Goal: Task Accomplishment & Management: Manage account settings

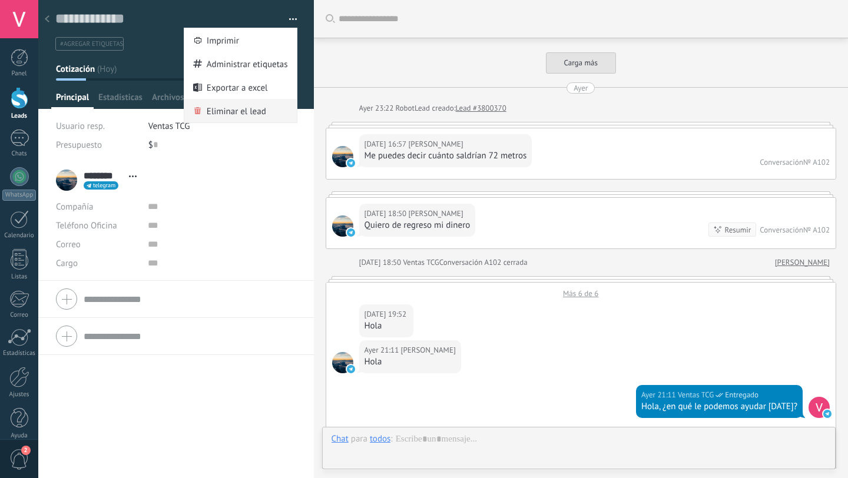
click at [232, 108] on span "Eliminar el lead" at bounding box center [236, 111] width 59 height 24
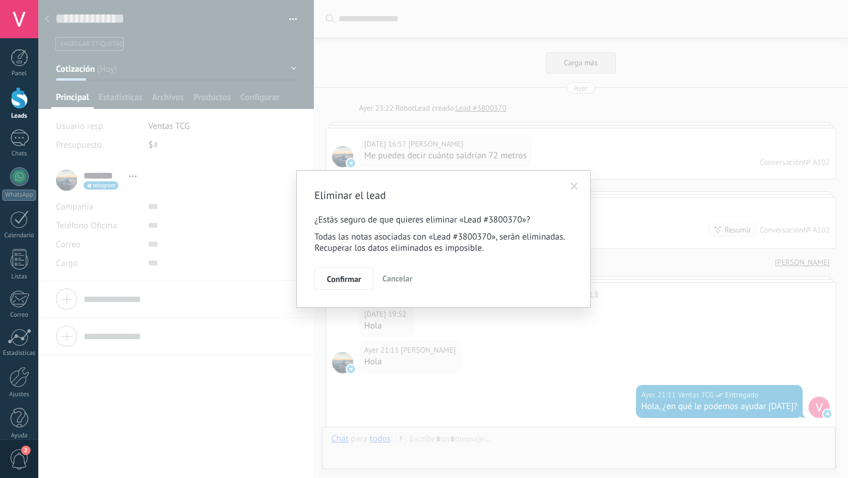
click at [342, 275] on span "Confirmar" at bounding box center [344, 279] width 34 height 8
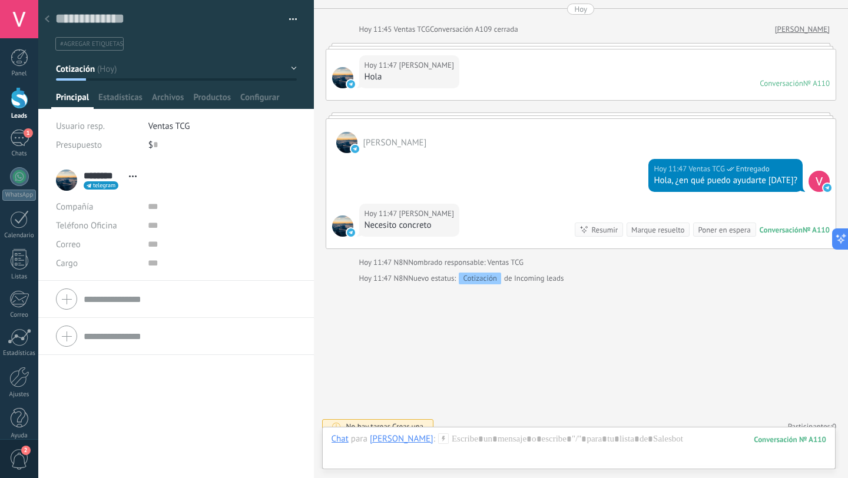
click at [283, 22] on button "button" at bounding box center [288, 20] width 17 height 18
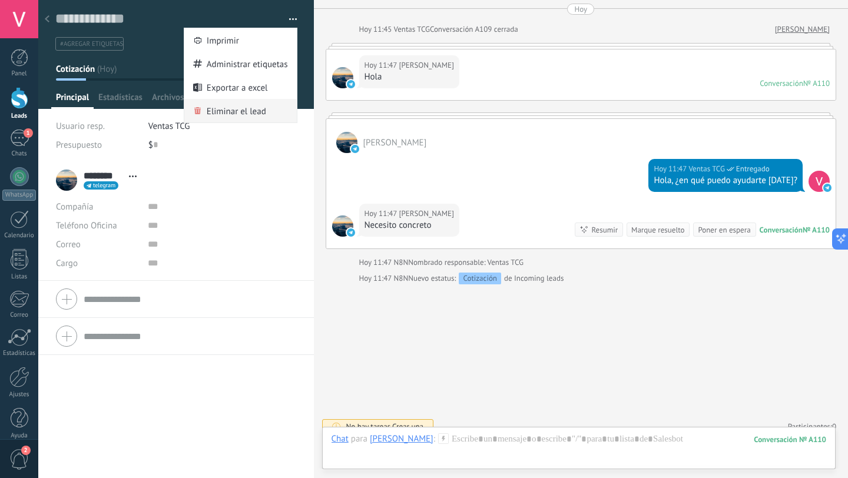
click at [225, 108] on span "Eliminar el lead" at bounding box center [236, 111] width 59 height 24
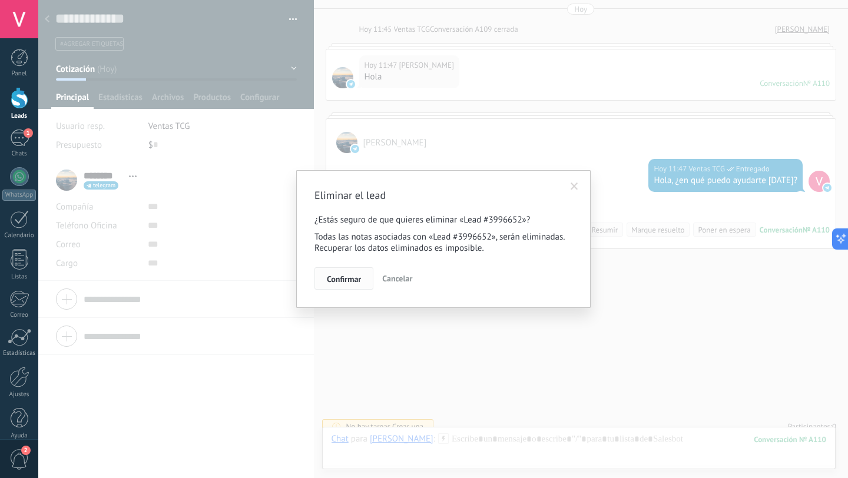
click at [343, 273] on button "Confirmar" at bounding box center [343, 278] width 59 height 22
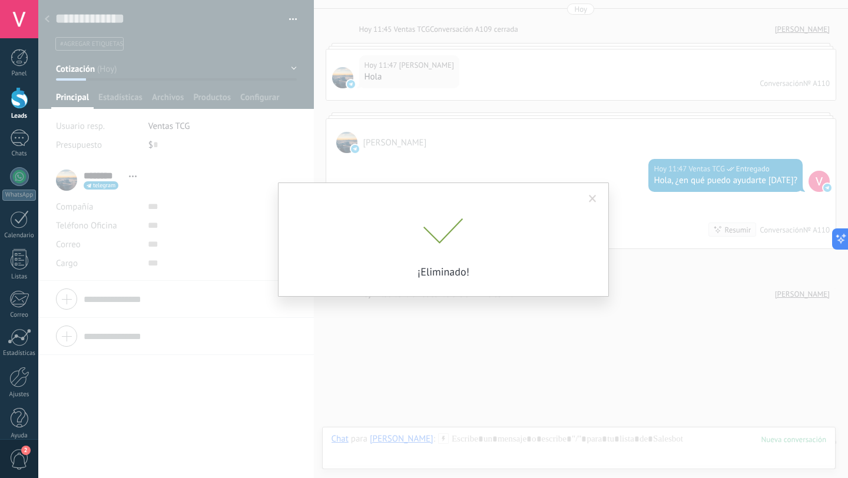
scroll to position [2814, 0]
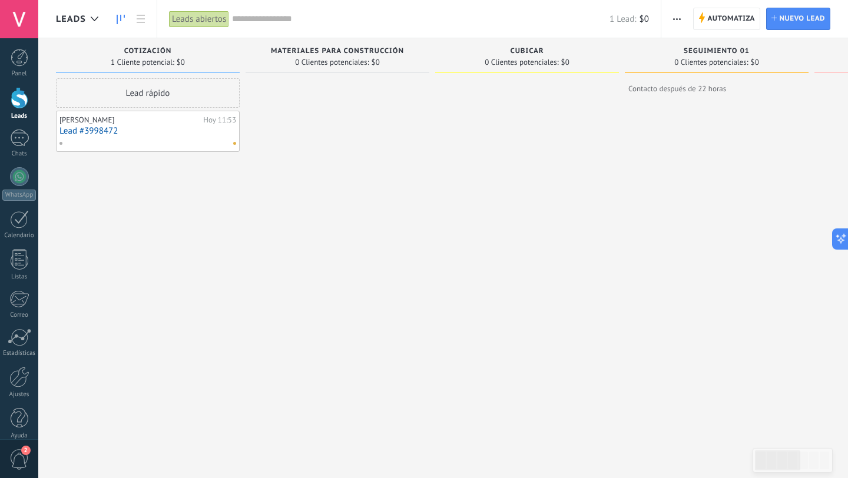
click at [148, 129] on link "Lead #3998472" at bounding box center [147, 131] width 177 height 10
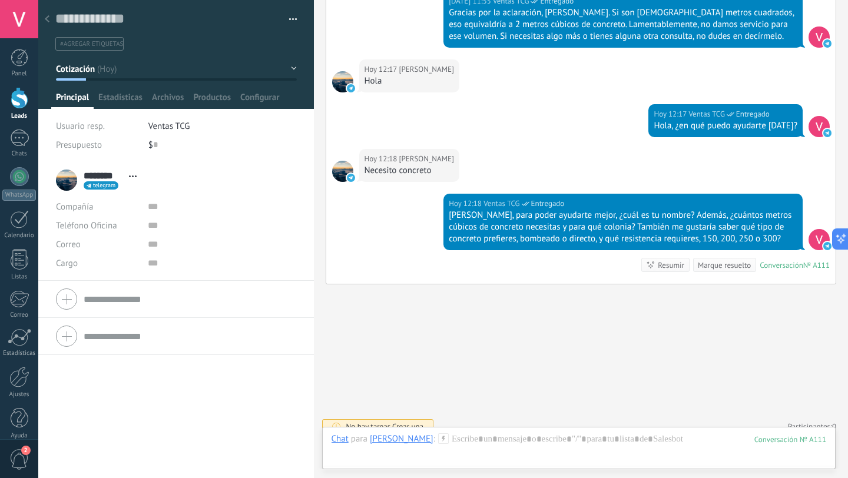
click at [285, 25] on button "button" at bounding box center [288, 20] width 17 height 18
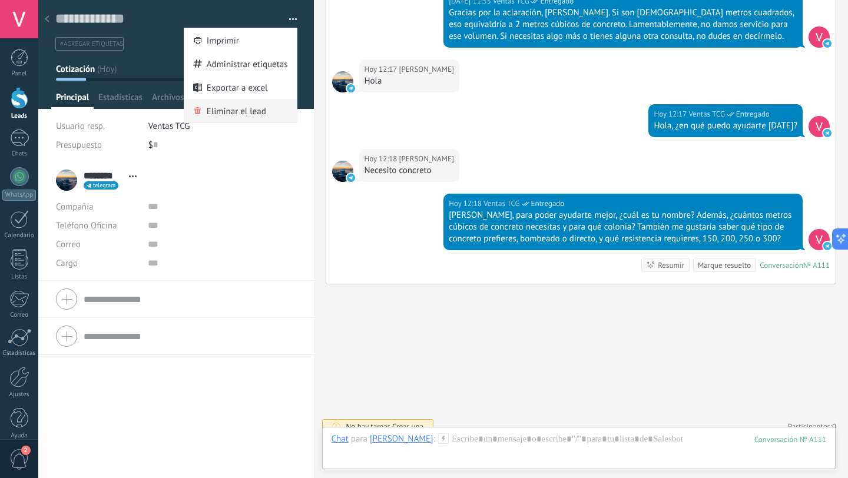
click at [211, 104] on span "Eliminar el lead" at bounding box center [236, 111] width 59 height 24
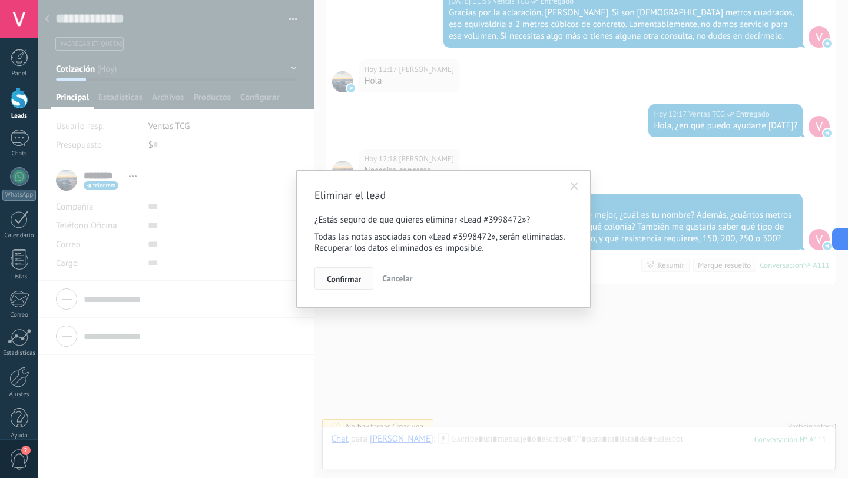
click at [326, 279] on button "Confirmar" at bounding box center [343, 278] width 59 height 22
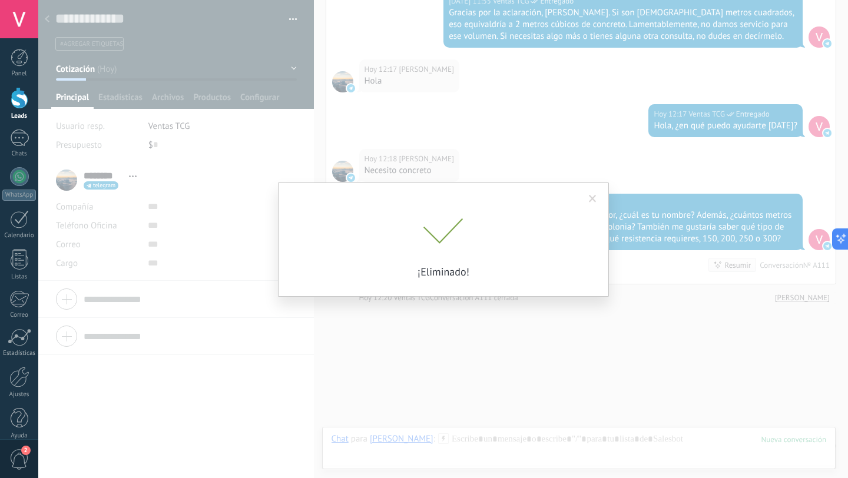
scroll to position [3205, 0]
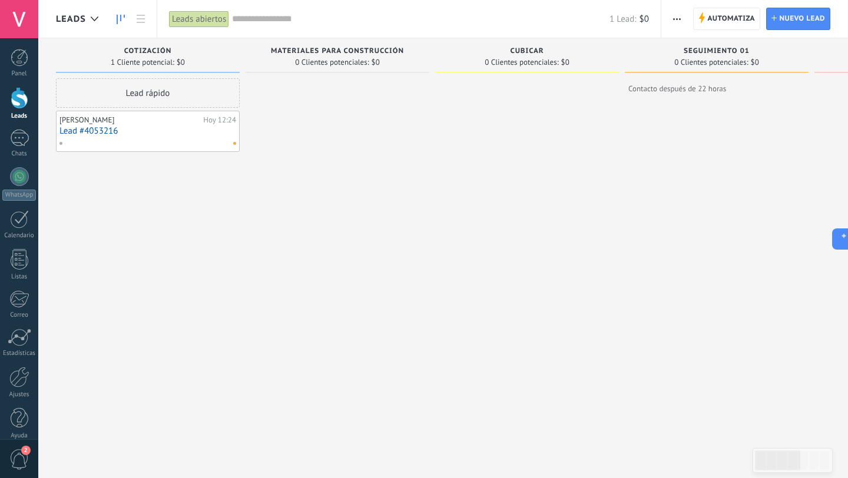
click at [102, 122] on div "[PERSON_NAME]" at bounding box center [129, 119] width 141 height 9
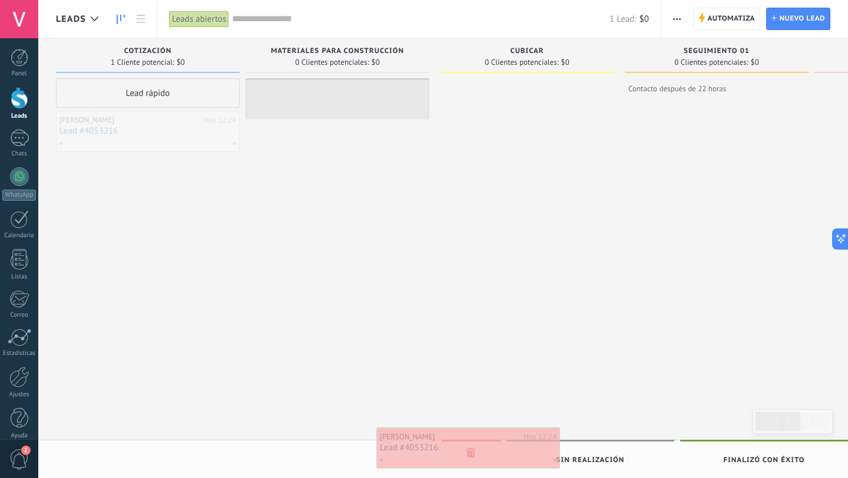
drag, startPoint x: 128, startPoint y: 119, endPoint x: 449, endPoint y: 436, distance: 450.4
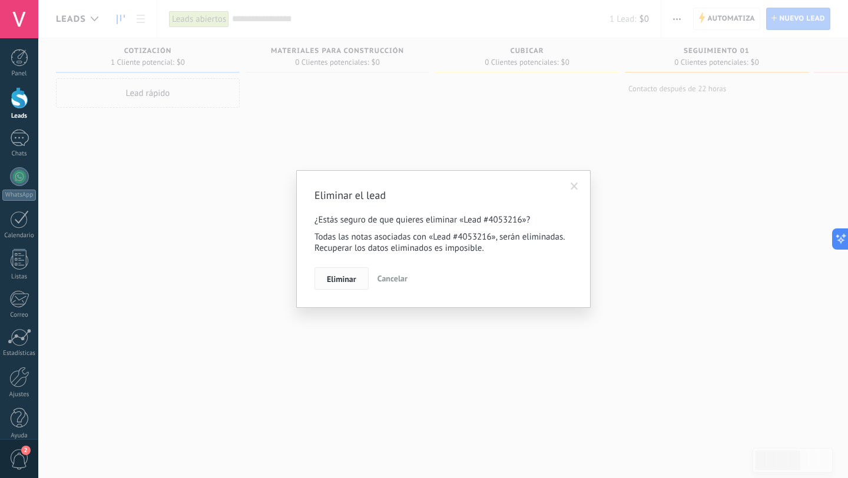
click at [341, 280] on span "Eliminar" at bounding box center [341, 279] width 29 height 8
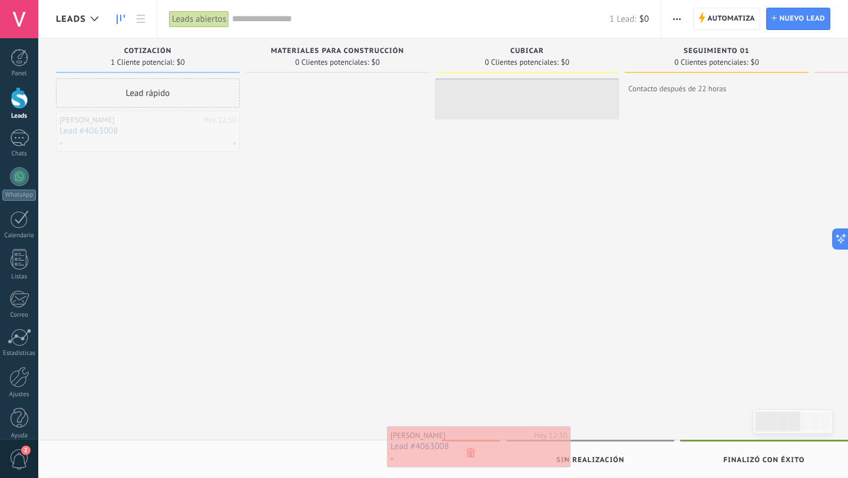
drag, startPoint x: 134, startPoint y: 151, endPoint x: 464, endPoint y: 467, distance: 457.6
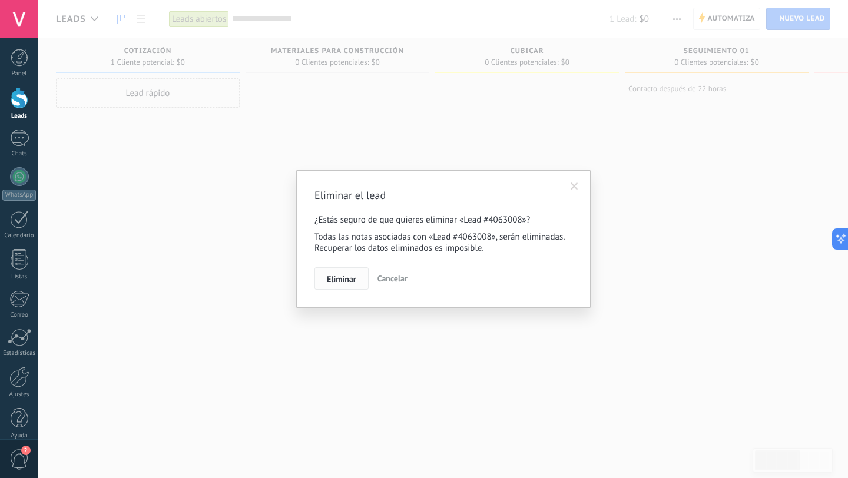
click at [354, 286] on button "Eliminar" at bounding box center [341, 278] width 54 height 22
click at [344, 280] on span "Eliminar" at bounding box center [341, 279] width 29 height 8
click at [348, 277] on span "Eliminar" at bounding box center [341, 279] width 29 height 8
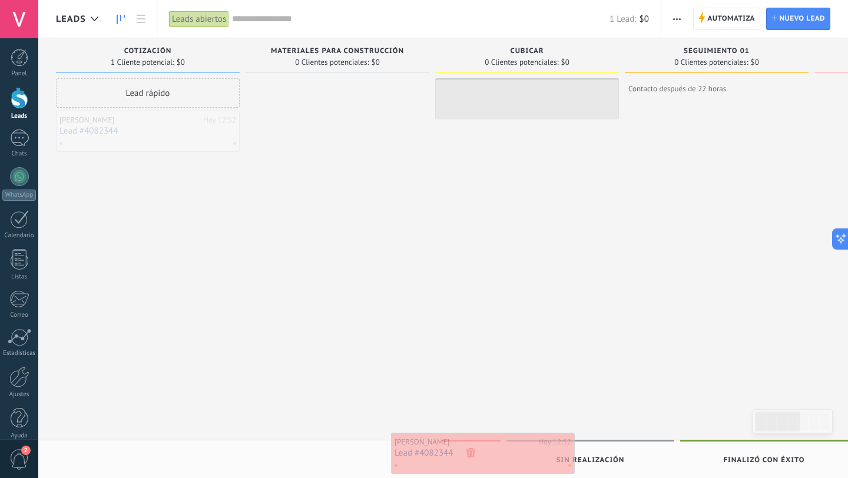
drag, startPoint x: 137, startPoint y: 131, endPoint x: 471, endPoint y: 453, distance: 464.2
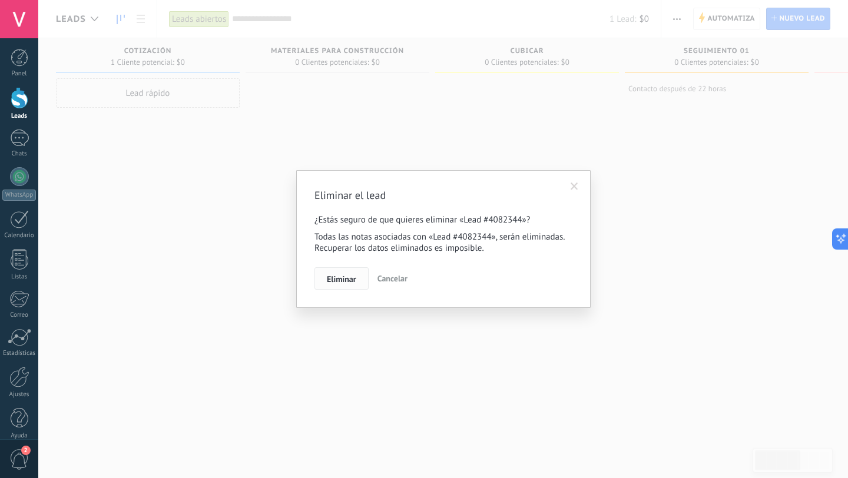
click at [334, 280] on span "Eliminar" at bounding box center [341, 279] width 29 height 8
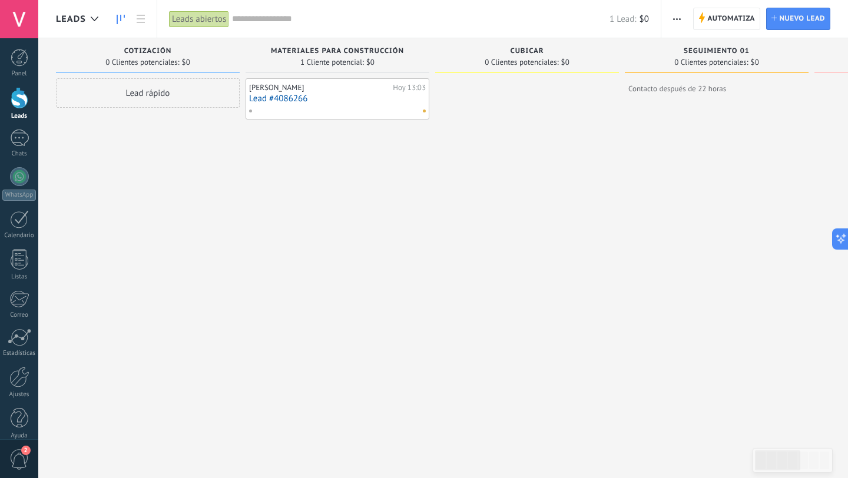
click at [276, 100] on link "Lead #4086266" at bounding box center [337, 99] width 177 height 10
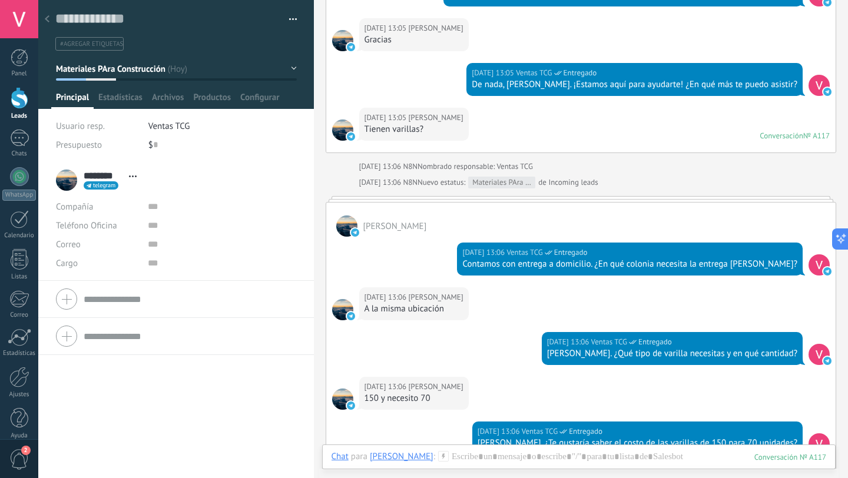
scroll to position [3645, 0]
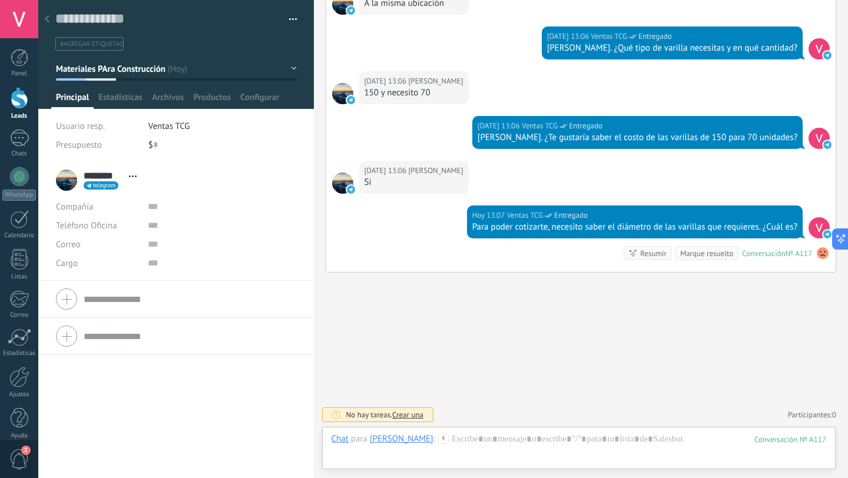
click at [140, 207] on div "Compañía Abrir detalle Editar" at bounding box center [176, 206] width 240 height 19
click at [126, 97] on span "Estadísticas" at bounding box center [120, 100] width 44 height 17
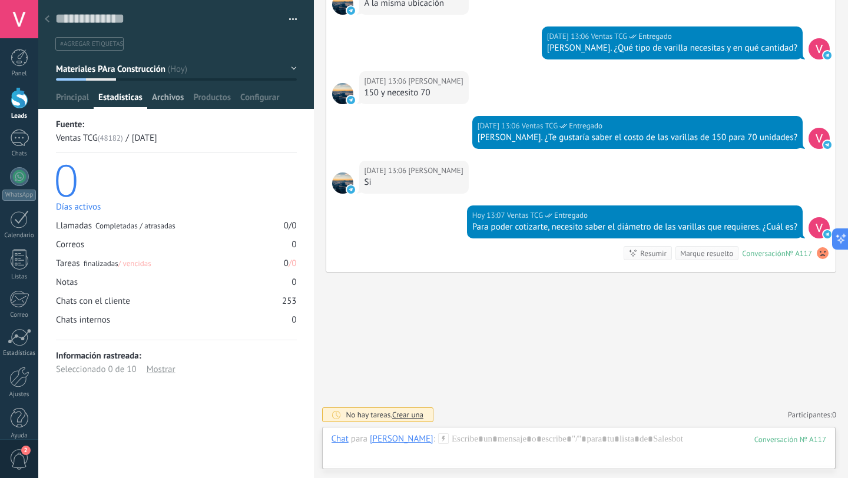
click at [172, 92] on span "Archivos" at bounding box center [168, 100] width 32 height 17
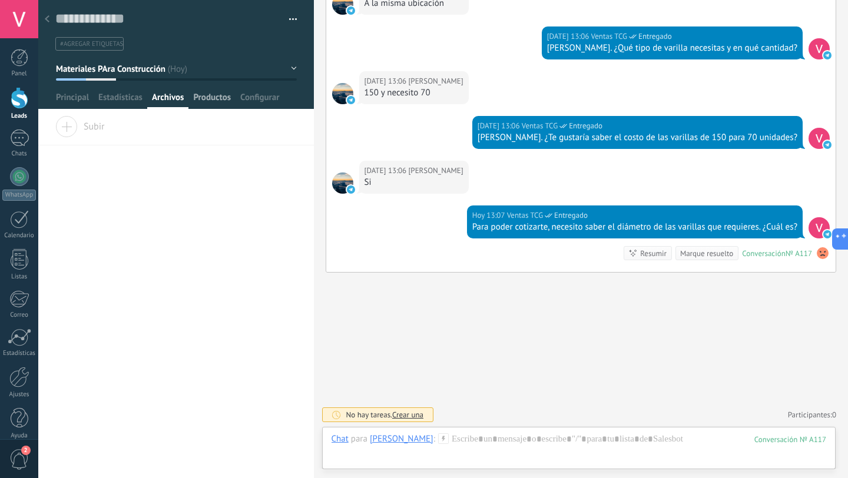
click at [211, 99] on span "Productos" at bounding box center [212, 100] width 38 height 17
click at [247, 102] on span "Configurar" at bounding box center [259, 100] width 39 height 17
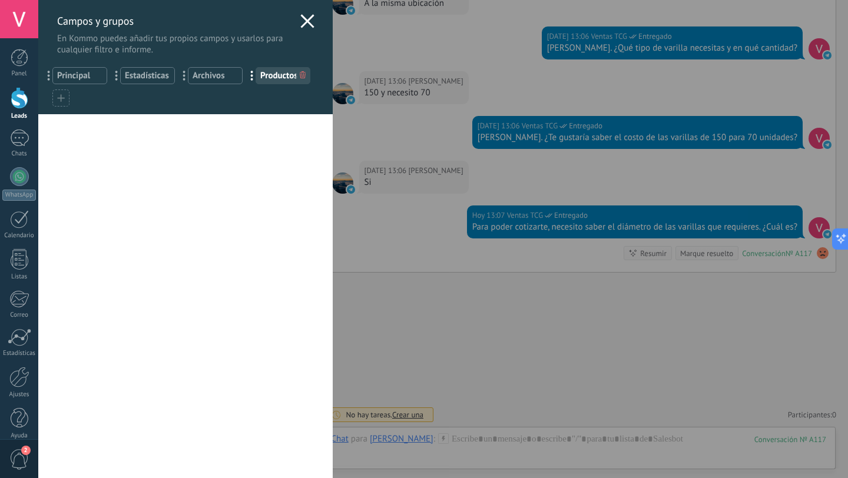
click at [305, 21] on icon at bounding box center [307, 21] width 14 height 14
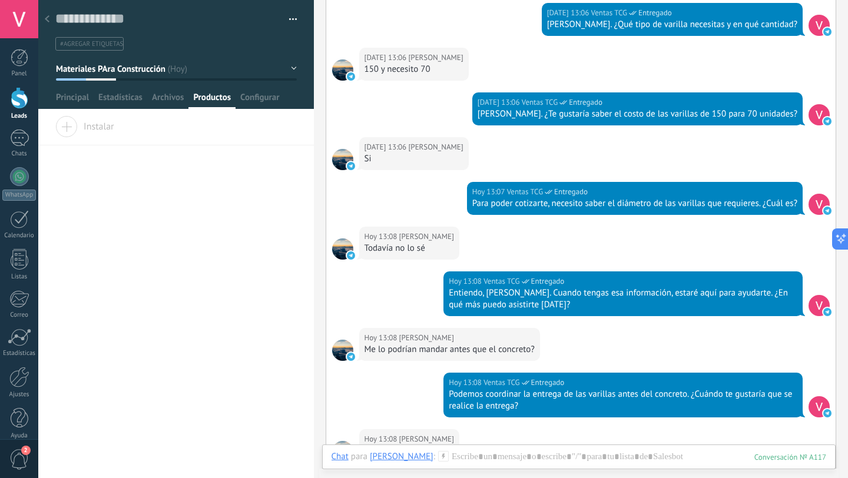
scroll to position [3667, 0]
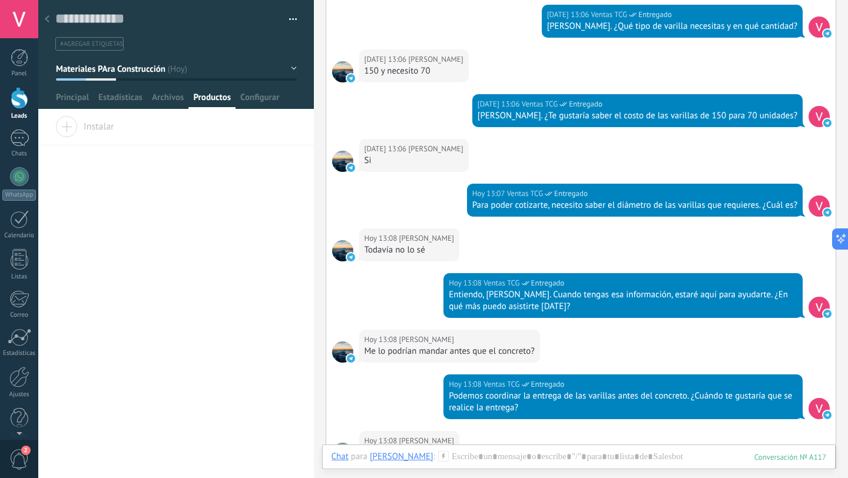
click at [18, 455] on span "2" at bounding box center [19, 459] width 20 height 21
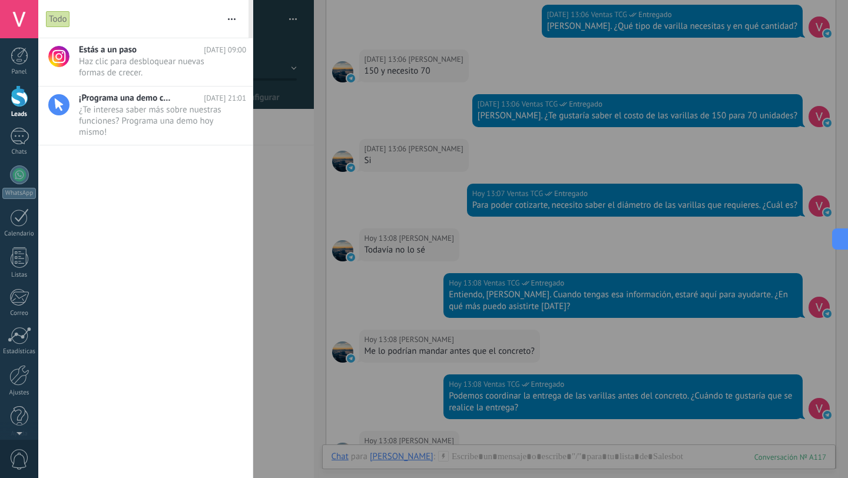
scroll to position [0, 0]
click at [18, 102] on div at bounding box center [20, 98] width 18 height 22
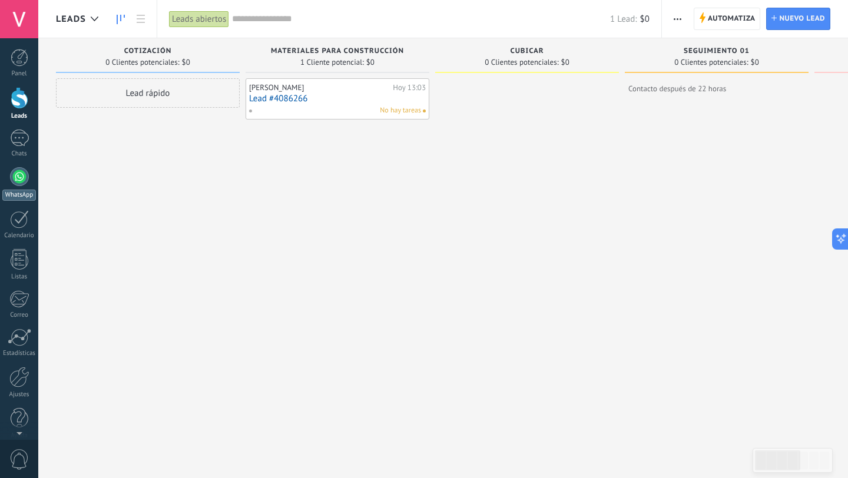
click at [20, 173] on div at bounding box center [19, 176] width 19 height 19
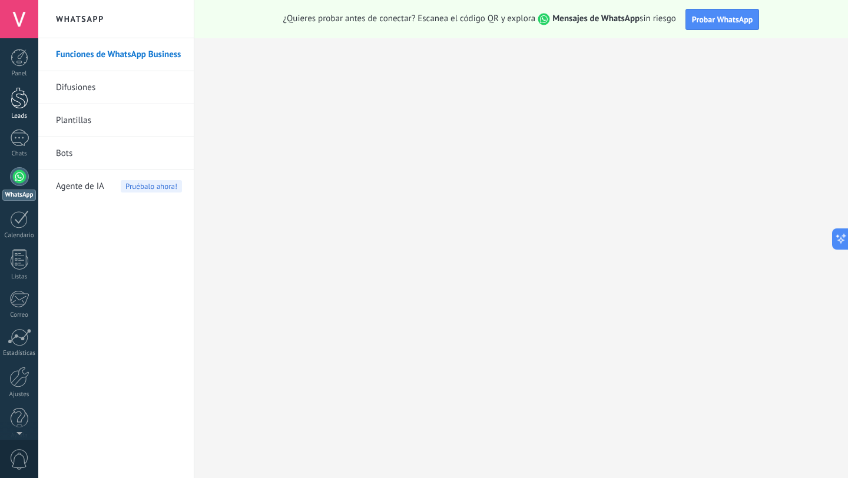
click at [18, 112] on div "Leads" at bounding box center [19, 116] width 34 height 8
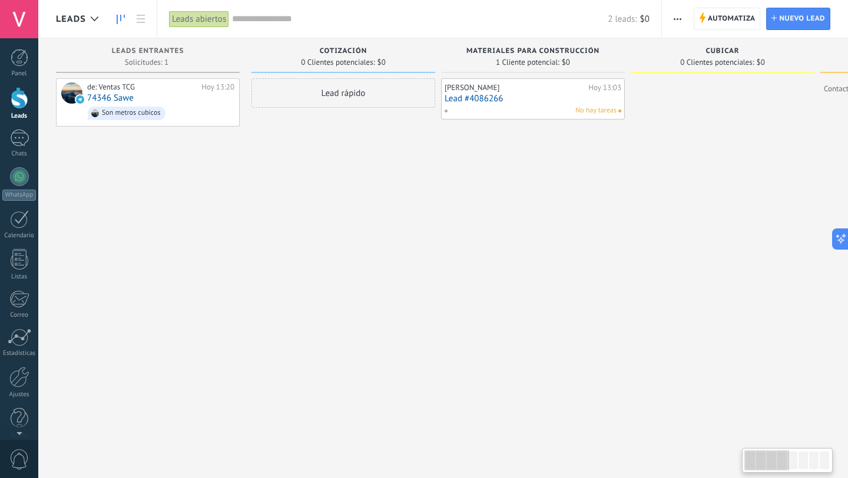
click at [337, 239] on div "Lead rápido" at bounding box center [343, 254] width 184 height 353
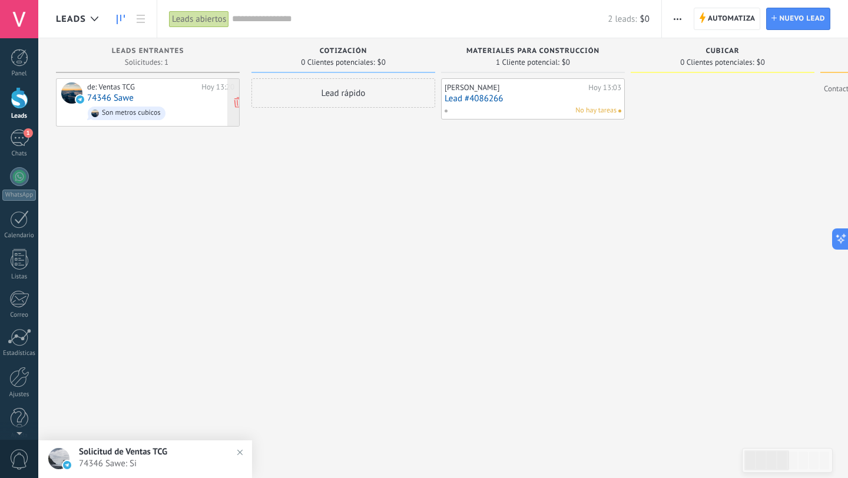
click at [128, 100] on link "74346 Sawe" at bounding box center [110, 98] width 47 height 10
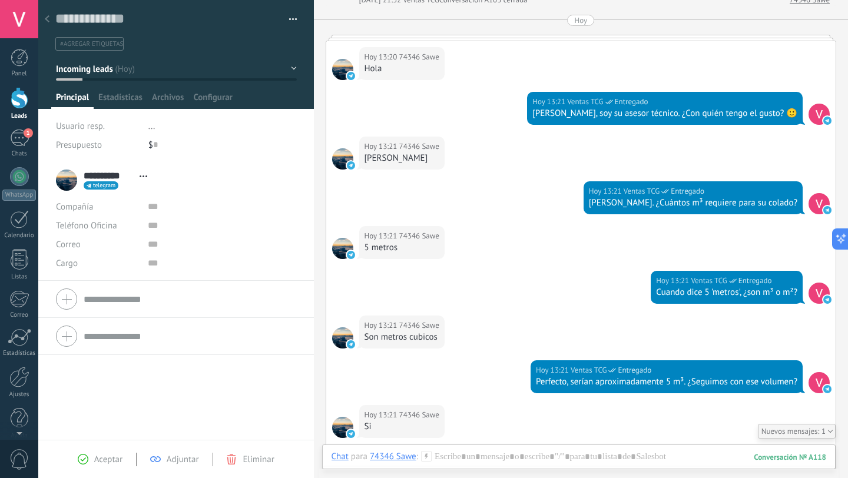
scroll to position [1013, 0]
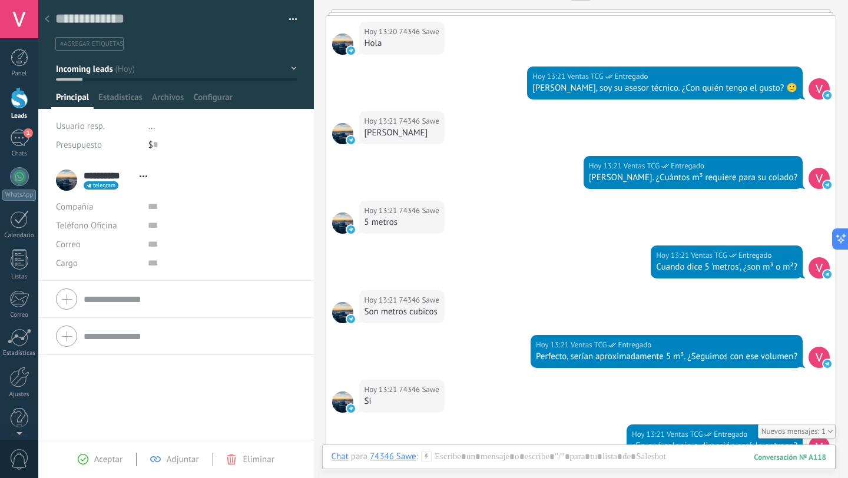
click at [20, 107] on div at bounding box center [20, 98] width 18 height 22
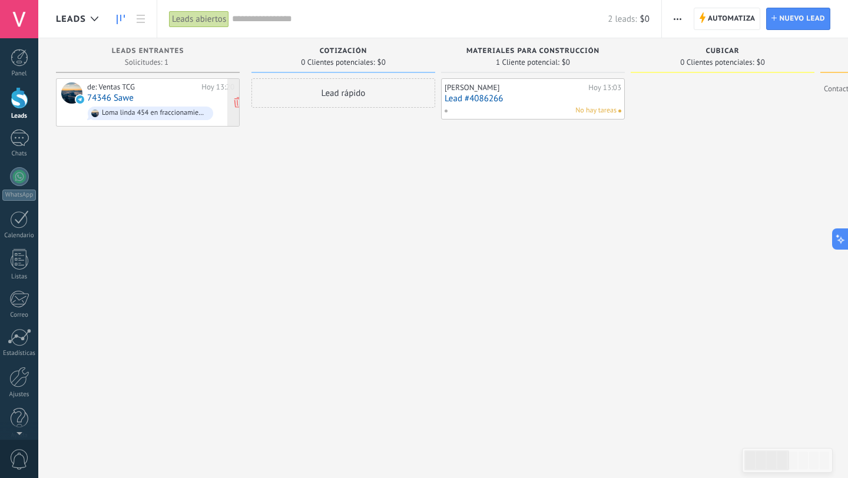
click at [145, 87] on div "de: Ventas TCG" at bounding box center [142, 86] width 110 height 9
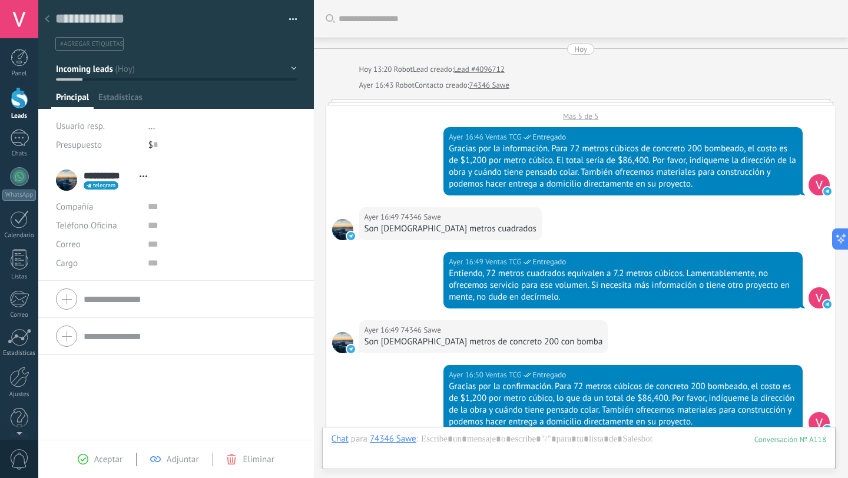
scroll to position [1248, 0]
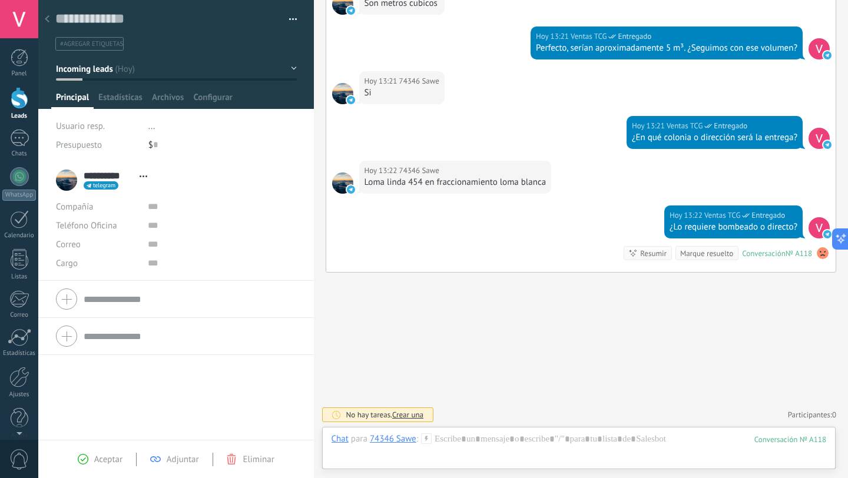
click at [16, 98] on div at bounding box center [20, 98] width 18 height 22
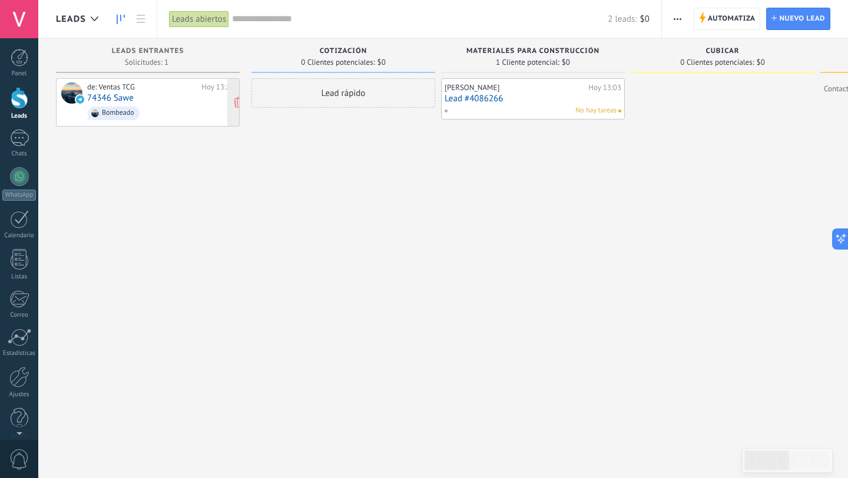
click at [144, 91] on div "de: Ventas TCG" at bounding box center [142, 86] width 110 height 9
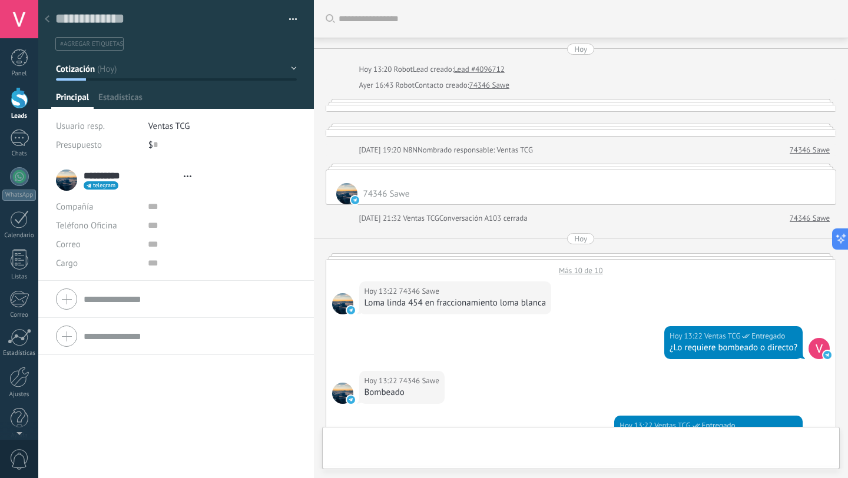
type textarea "**********"
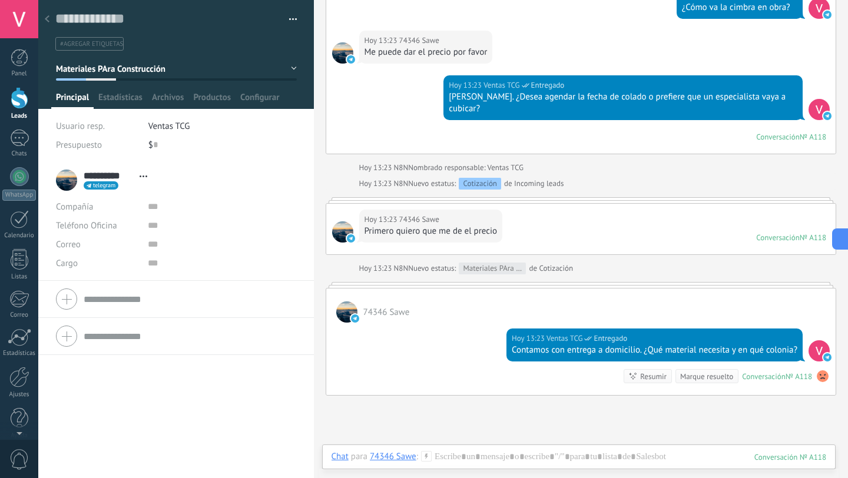
scroll to position [1405, 0]
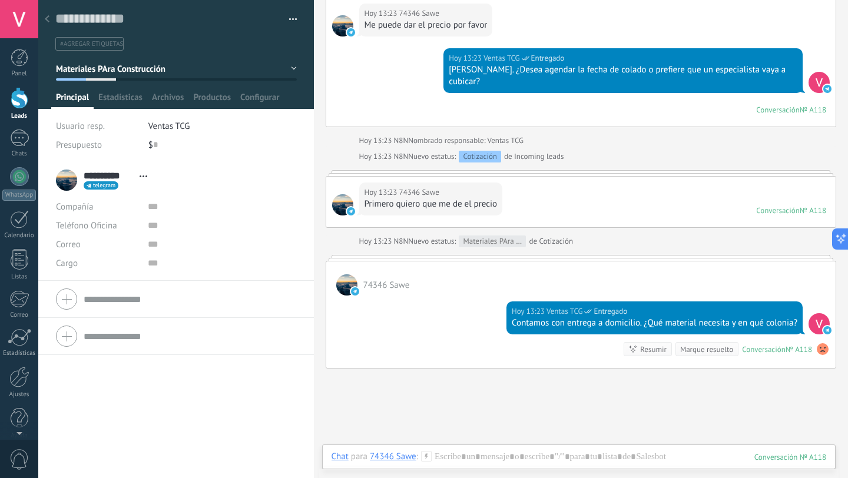
click at [468, 310] on div "Hoy 13:23 Ventas TCG Entregado Contamos con entrega a domicilio. ¿Qué material …" at bounding box center [581, 331] width 510 height 72
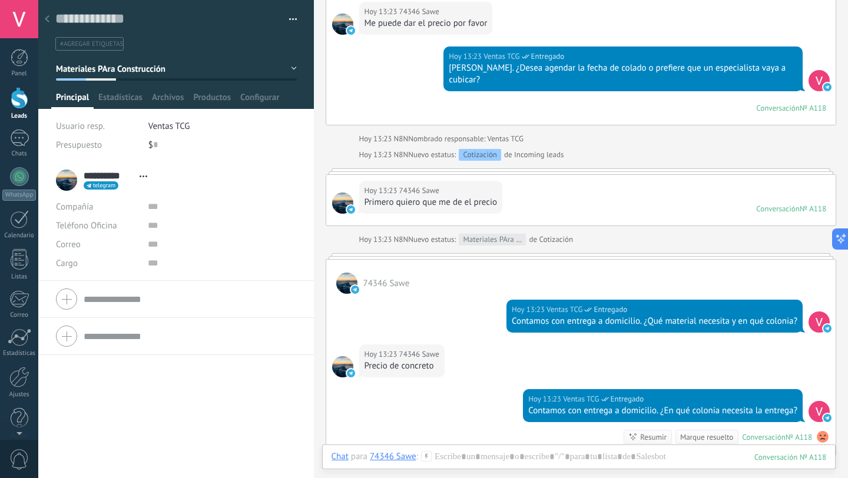
scroll to position [1404, 0]
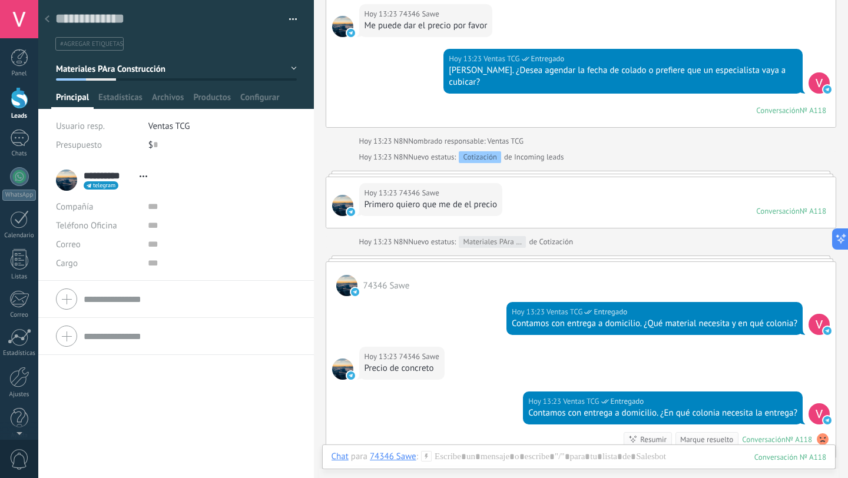
click at [51, 21] on div at bounding box center [47, 19] width 16 height 23
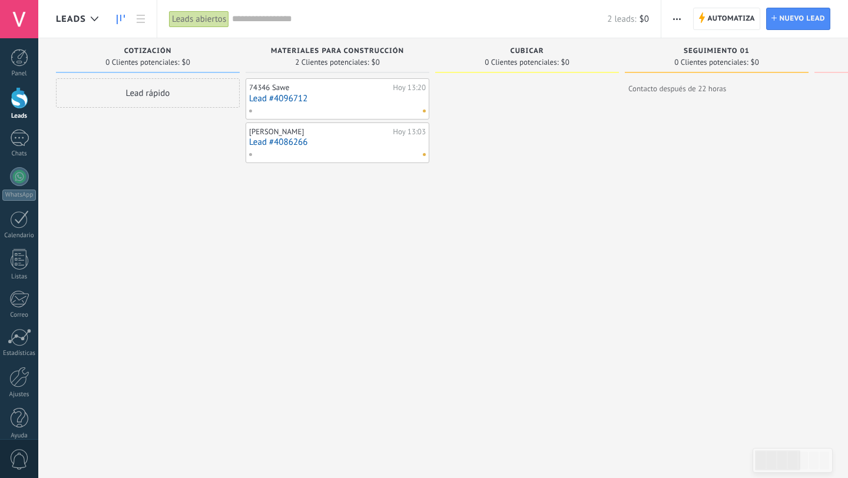
click at [279, 94] on link "Lead #4096712" at bounding box center [337, 99] width 177 height 10
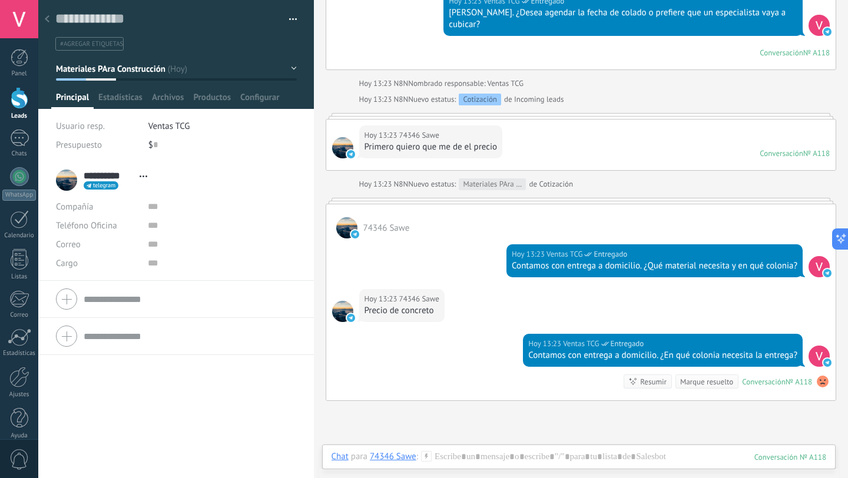
scroll to position [1546, 0]
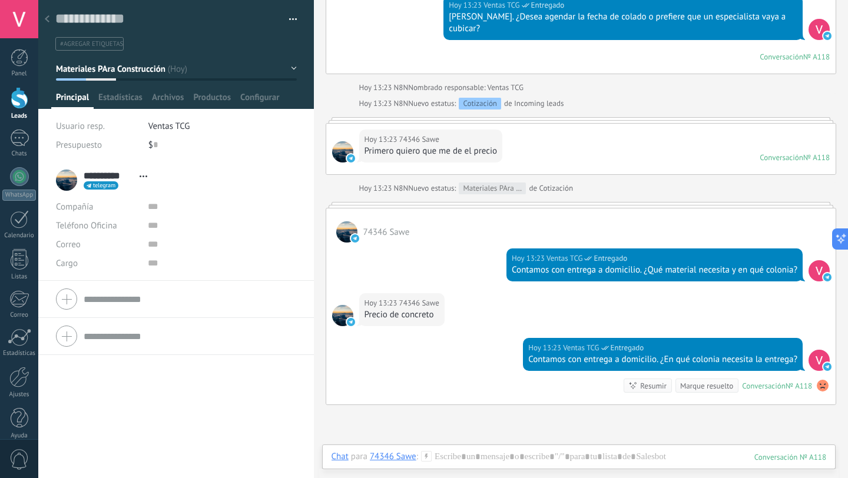
click at [45, 14] on div at bounding box center [47, 19] width 16 height 23
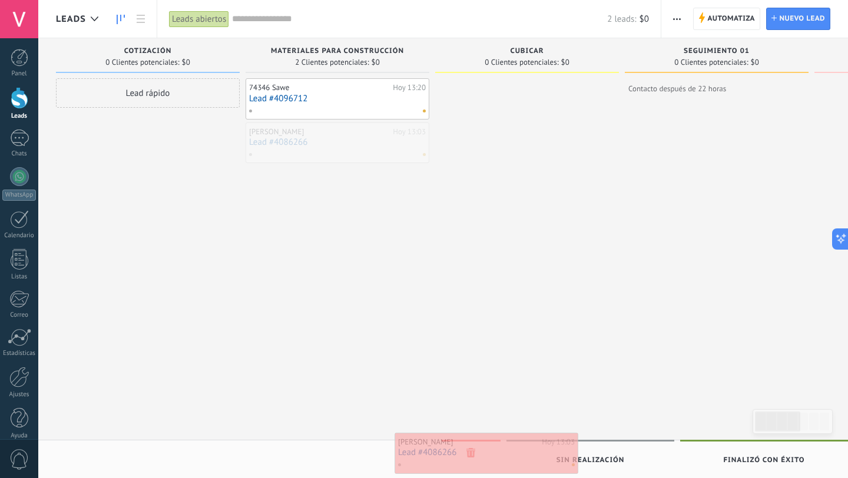
drag, startPoint x: 404, startPoint y: 341, endPoint x: 463, endPoint y: 452, distance: 125.6
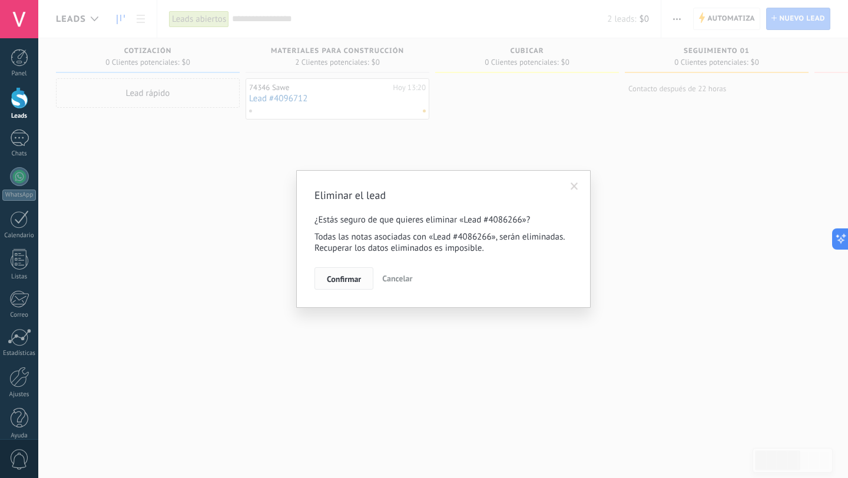
click at [333, 275] on span "Confirmar" at bounding box center [344, 279] width 34 height 8
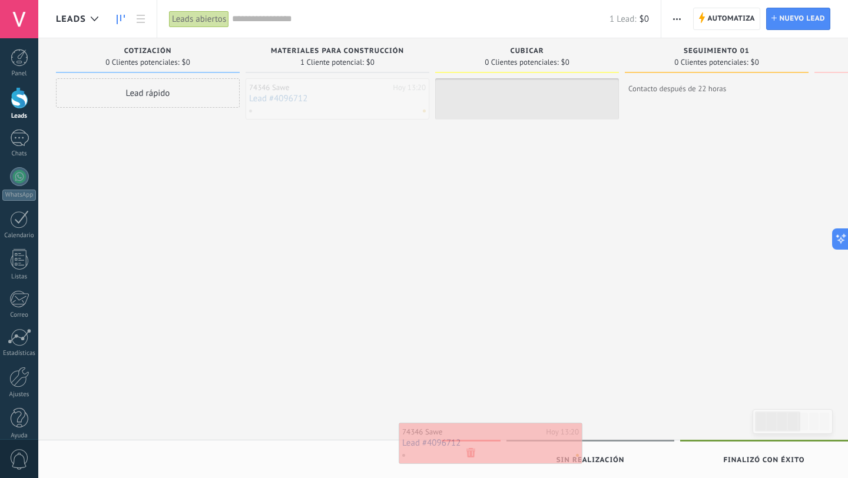
drag, startPoint x: 316, startPoint y: 102, endPoint x: 469, endPoint y: 449, distance: 379.0
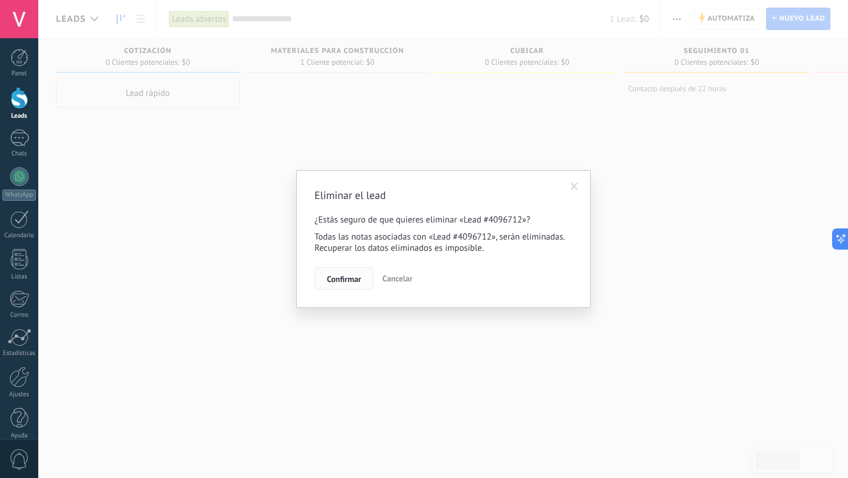
click at [348, 272] on button "Confirmar" at bounding box center [343, 278] width 59 height 22
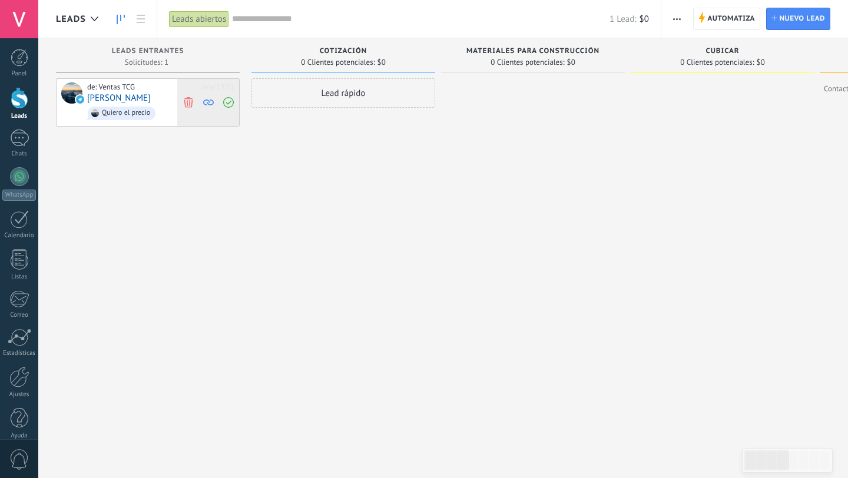
click at [233, 104] on div at bounding box center [208, 102] width 62 height 47
click at [191, 105] on body ".abccls-1,.abccls-2{fill-rule:evenodd}.abccls-2{fill:#fff} .abfcls-1{fill:none}…" at bounding box center [424, 239] width 848 height 478
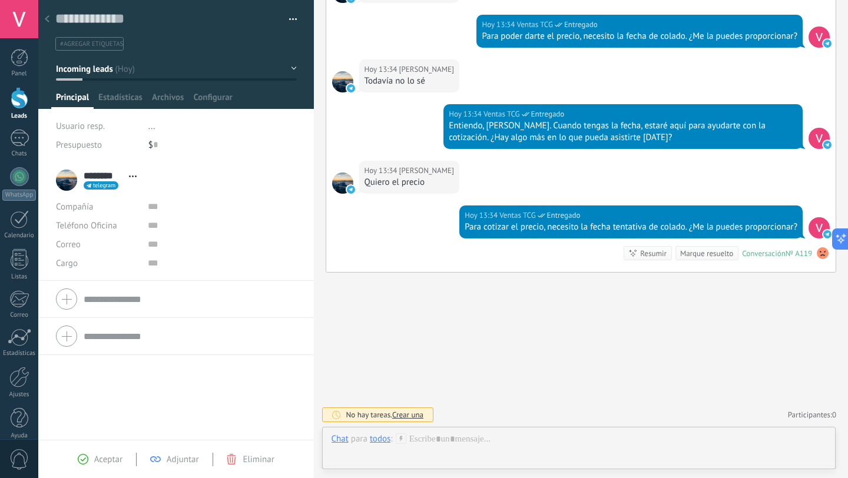
scroll to position [18, 0]
click at [284, 23] on button "button" at bounding box center [288, 20] width 17 height 18
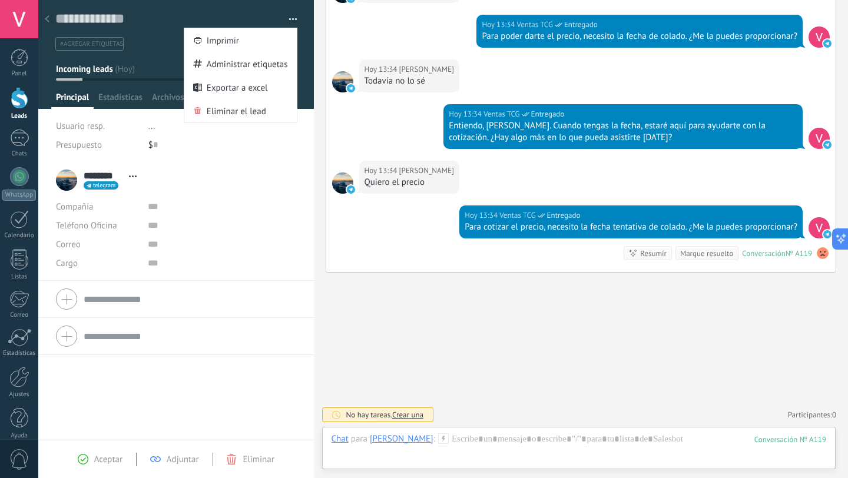
scroll to position [0, 0]
click at [241, 100] on span "Eliminar el lead" at bounding box center [236, 111] width 59 height 24
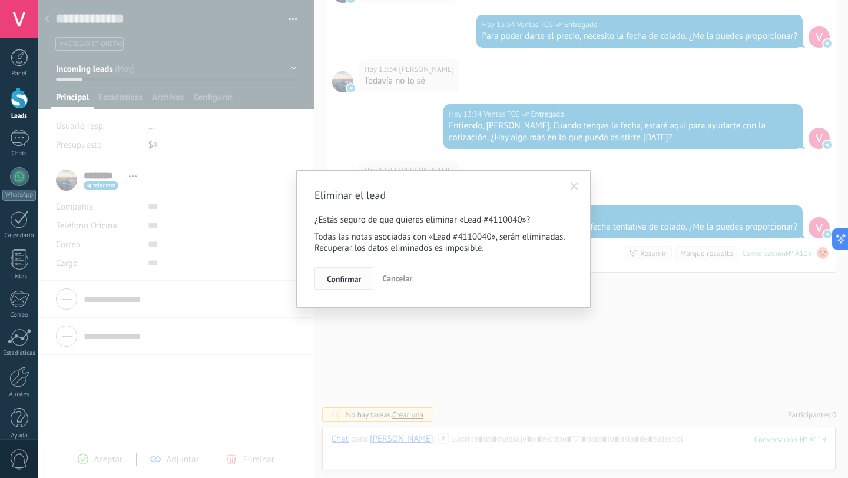
click at [352, 278] on span "Confirmar" at bounding box center [344, 279] width 34 height 8
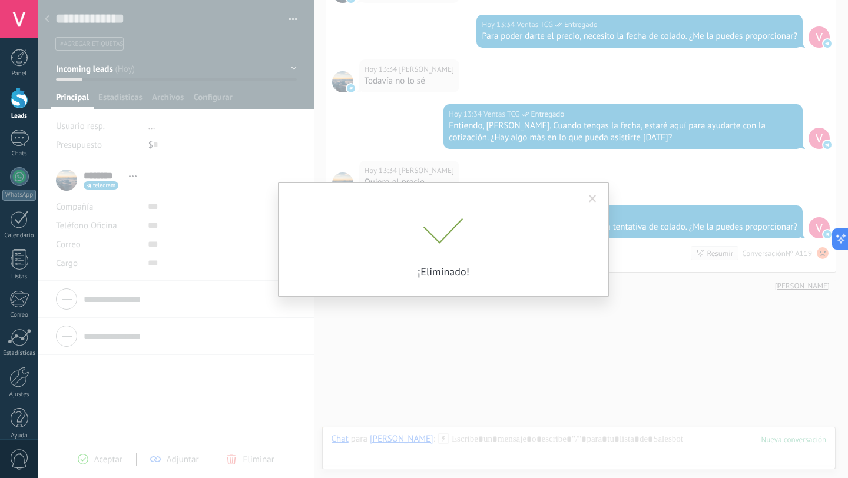
scroll to position [2125, 0]
